Goal: Find specific page/section: Find specific page/section

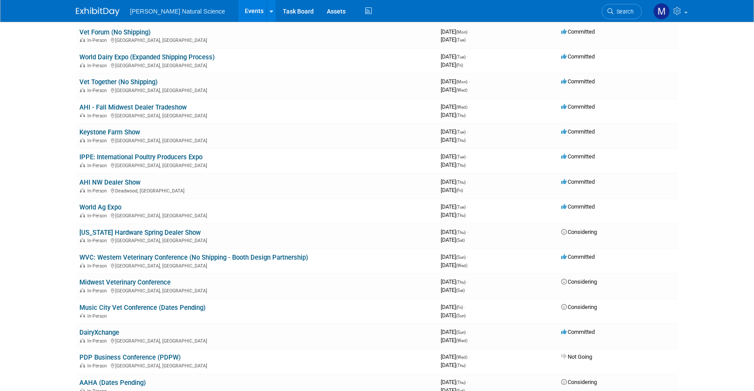
scroll to position [138, 0]
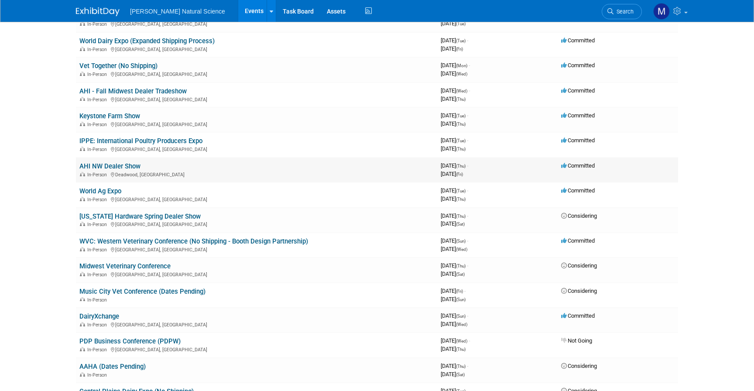
click at [110, 165] on link "AHI NW Dealer Show" at bounding box center [109, 166] width 61 height 8
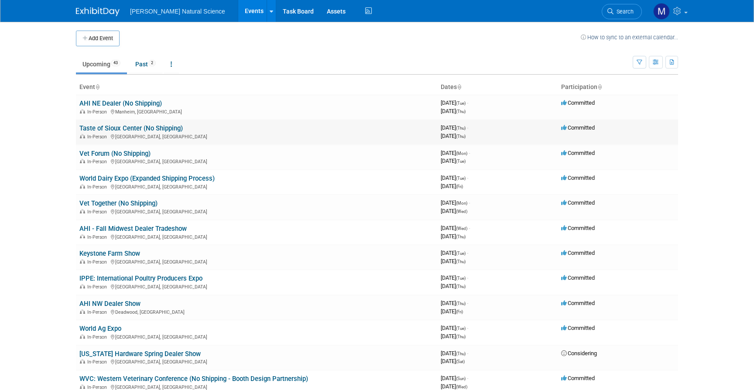
click at [117, 125] on link "Taste of Sioux Center (No Shipping)" at bounding box center [130, 128] width 103 height 8
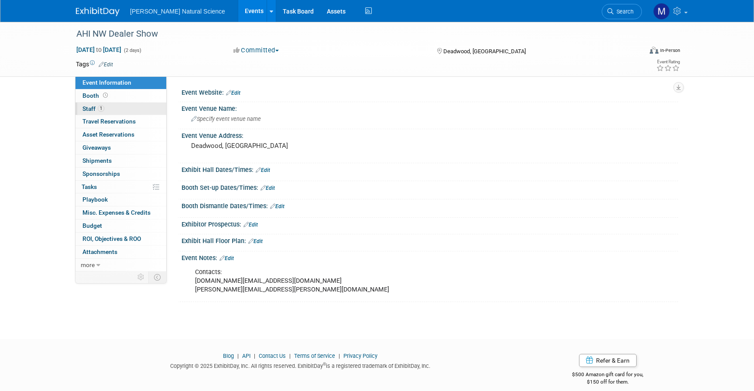
click at [113, 114] on link "1 Staff 1" at bounding box center [121, 109] width 91 height 13
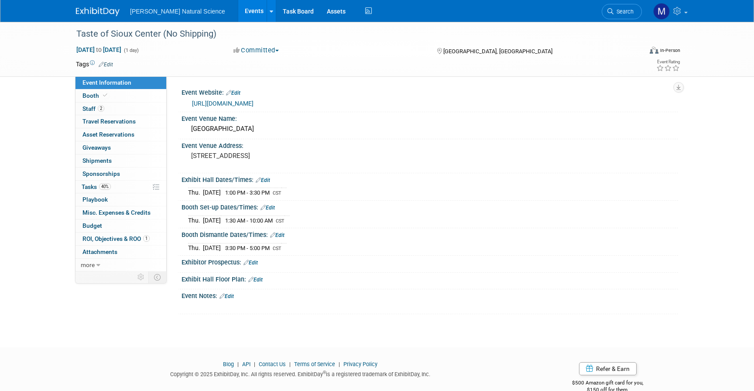
click at [243, 103] on link "https://www.dordt.edu/taste-sioux-center-registration" at bounding box center [223, 103] width 62 height 7
click at [116, 104] on link "2 Staff 2" at bounding box center [121, 109] width 91 height 13
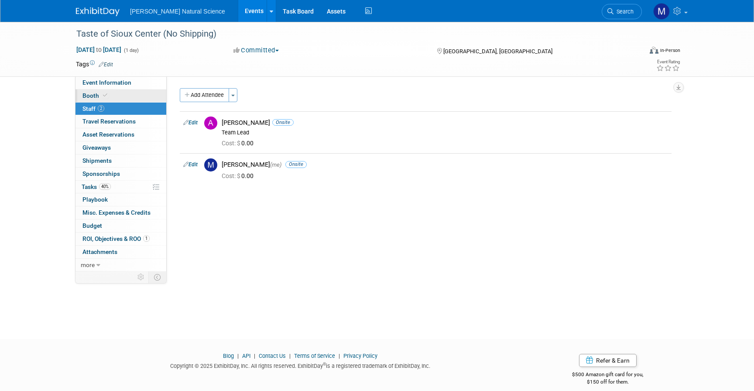
click at [114, 95] on link "Booth" at bounding box center [121, 96] width 91 height 13
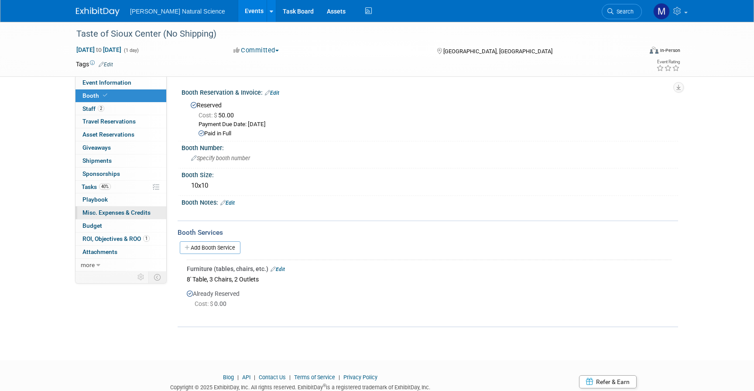
click at [126, 216] on span "Misc. Expenses & Credits 0" at bounding box center [117, 212] width 68 height 7
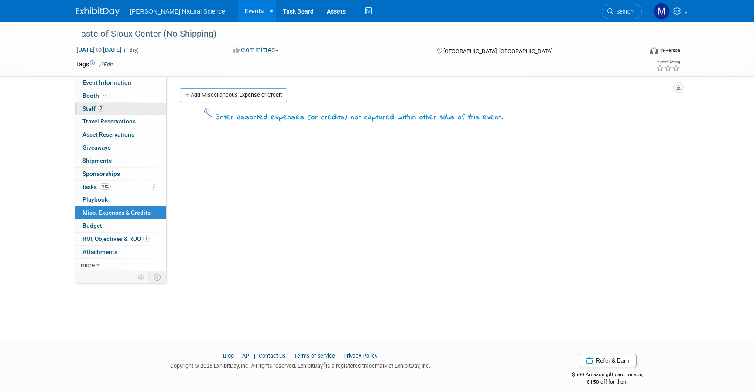
click at [116, 107] on link "2 Staff 2" at bounding box center [121, 109] width 91 height 13
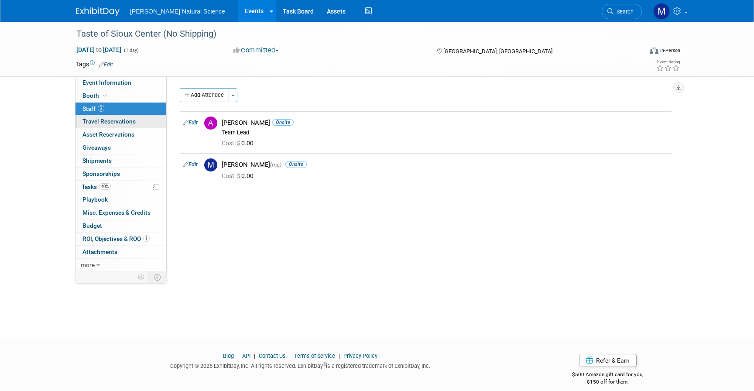
click at [126, 121] on span "Travel Reservations 0" at bounding box center [109, 121] width 53 height 7
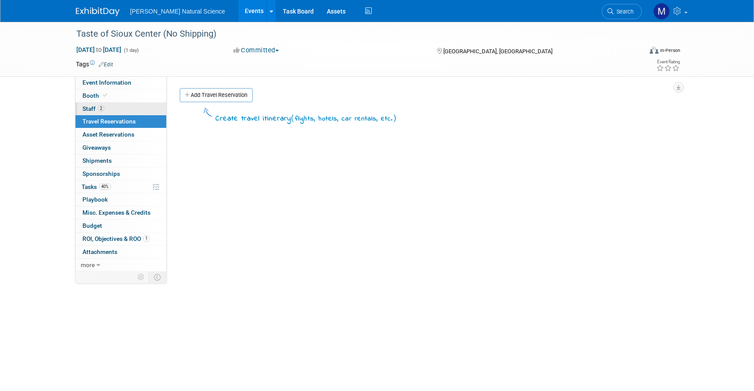
click at [121, 110] on link "2 Staff 2" at bounding box center [121, 109] width 91 height 13
